Goal: Find specific page/section: Find specific page/section

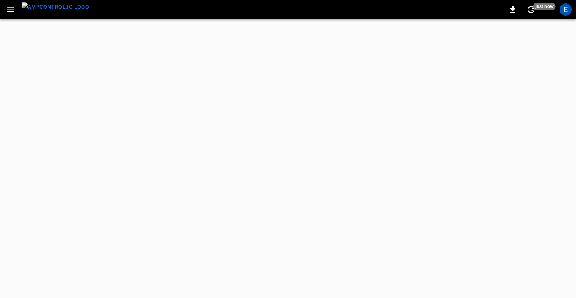
click at [11, 9] on icon "button" at bounding box center [10, 9] width 7 height 5
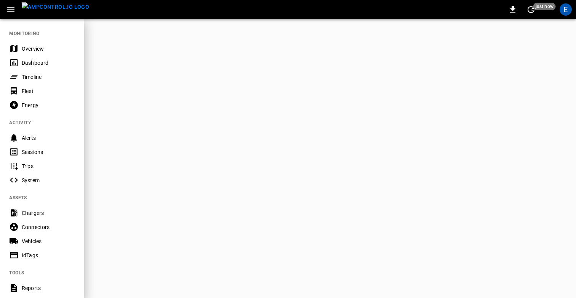
click at [39, 99] on div "Energy" at bounding box center [42, 105] width 84 height 14
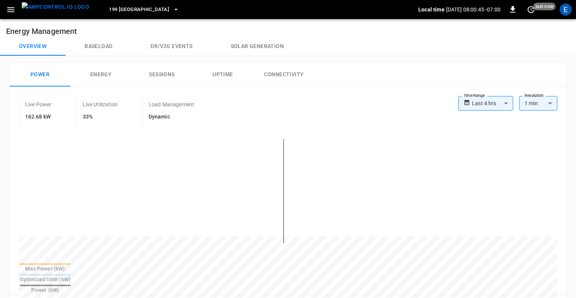
click at [179, 46] on button "Dr/V2G events" at bounding box center [171, 46] width 80 height 18
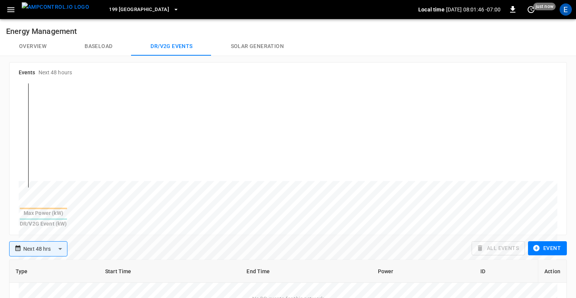
click at [37, 47] on button "Overview" at bounding box center [33, 46] width 66 height 18
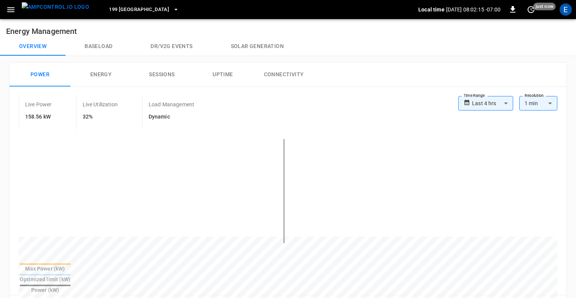
click at [171, 44] on button "Dr/V2G events" at bounding box center [171, 46] width 80 height 18
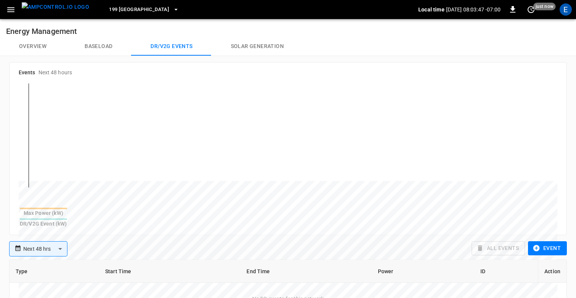
click at [390, 68] on div "Events Next 48 hours Max Power (kW) DR/V2G Event (kW)" at bounding box center [288, 148] width 557 height 172
